Goal: Information Seeking & Learning: Learn about a topic

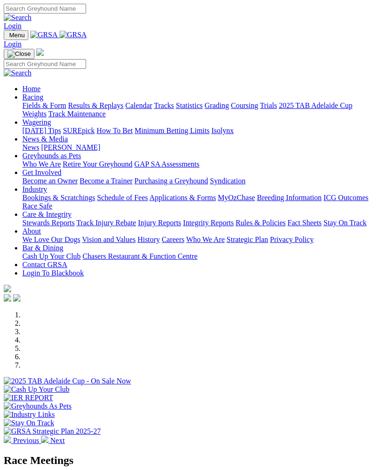
scroll to position [273, 0]
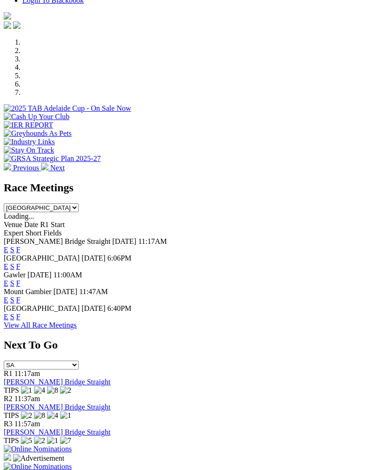
click at [20, 279] on link "F" at bounding box center [18, 283] width 4 height 8
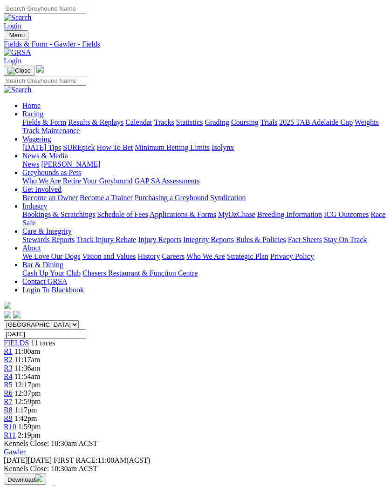
click at [13, 347] on span "R1" at bounding box center [8, 351] width 9 height 8
click at [13, 347] on link "R1" at bounding box center [8, 351] width 9 height 8
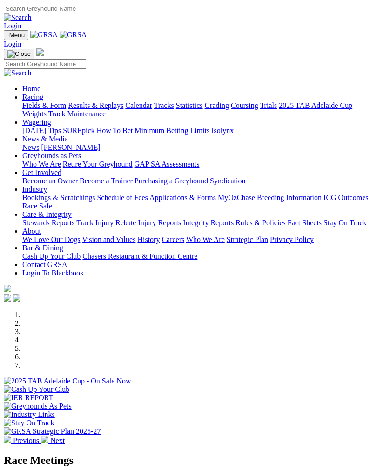
scroll to position [273, 0]
